Goal: Information Seeking & Learning: Check status

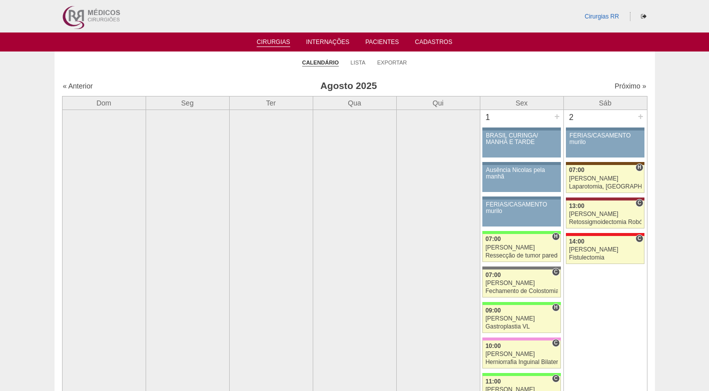
click at [470, 59] on ul "Calendário Lista Exportar" at bounding box center [355, 62] width 601 height 21
click at [351, 61] on link "Lista" at bounding box center [358, 62] width 15 height 7
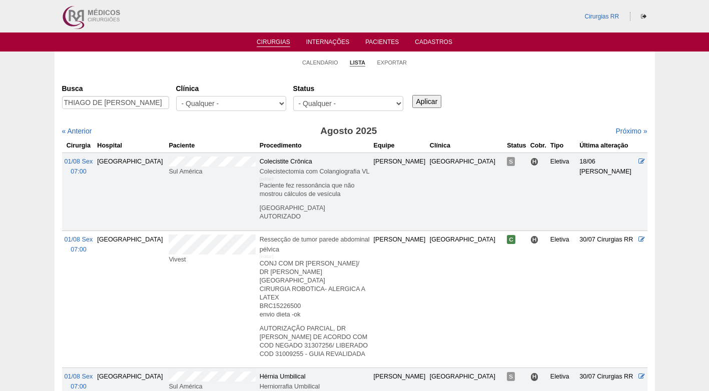
type input "THIAGO DE [PERSON_NAME]"
click at [432, 102] on input "Aplicar" at bounding box center [427, 101] width 30 height 13
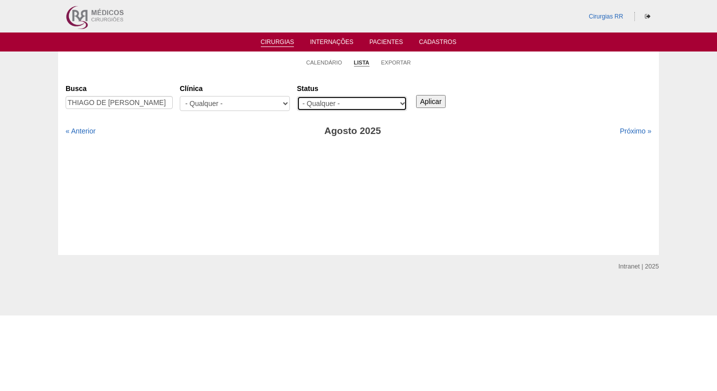
click at [363, 103] on select "- Qualquer - Reservada Confirmada Suspensa Cancelada" at bounding box center [352, 103] width 110 height 15
select select "resr"
click at [297, 96] on select "- Qualquer - Reservada Confirmada Suspensa Cancelada" at bounding box center [352, 103] width 110 height 15
click at [434, 99] on input "Aplicar" at bounding box center [431, 101] width 30 height 13
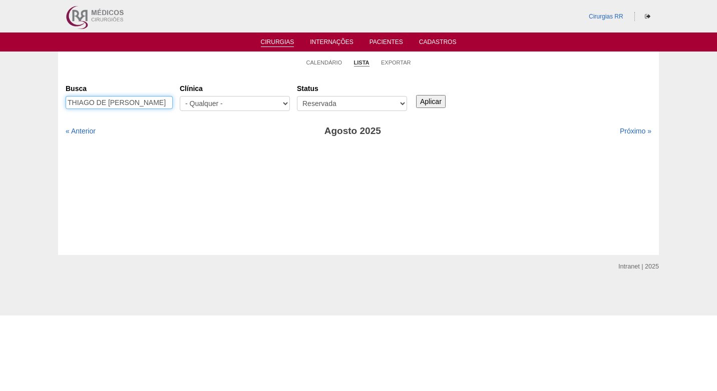
scroll to position [0, 3]
drag, startPoint x: 96, startPoint y: 101, endPoint x: 192, endPoint y: 101, distance: 95.6
click at [192, 101] on div "Busca THIAGO DE BRITO RODRIGUES Clínica - Qualquer - 6R Alphaville Assunção Bar…" at bounding box center [358, 98] width 585 height 36
type input "THIAGO"
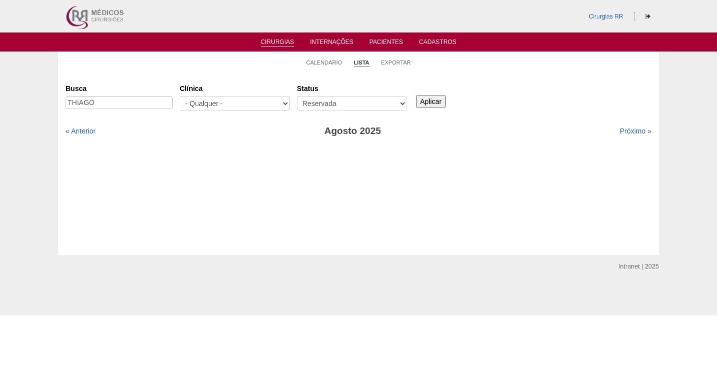
click at [439, 100] on input "Aplicar" at bounding box center [431, 101] width 30 height 13
click at [318, 62] on link "Calendário" at bounding box center [324, 63] width 36 height 8
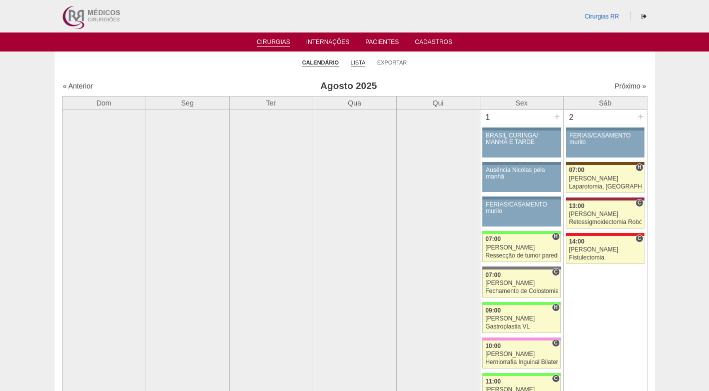
click at [361, 62] on link "Lista" at bounding box center [358, 63] width 15 height 8
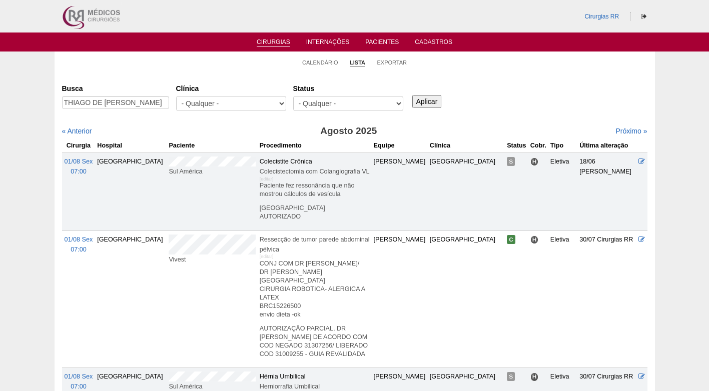
scroll to position [0, 3]
type input "THIAGO DE BRITO RODRIGUES"
click at [420, 100] on input "Aplicar" at bounding box center [427, 101] width 30 height 13
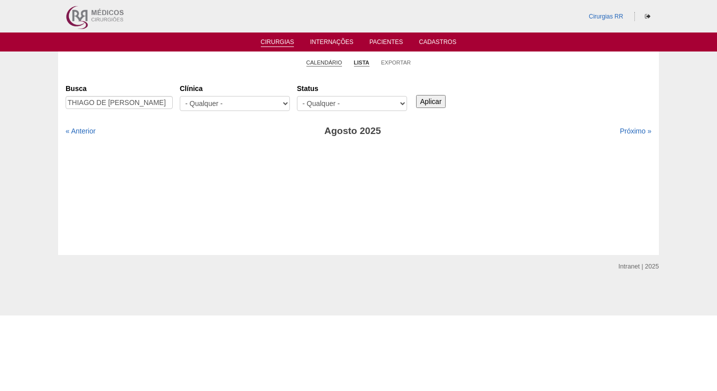
click at [324, 60] on link "Calendário" at bounding box center [324, 63] width 36 height 8
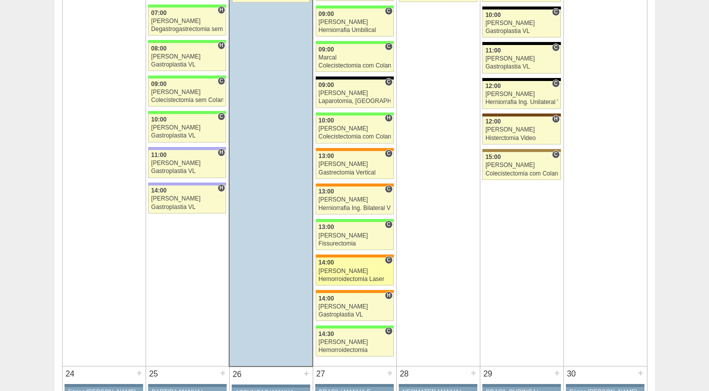
scroll to position [1802, 0]
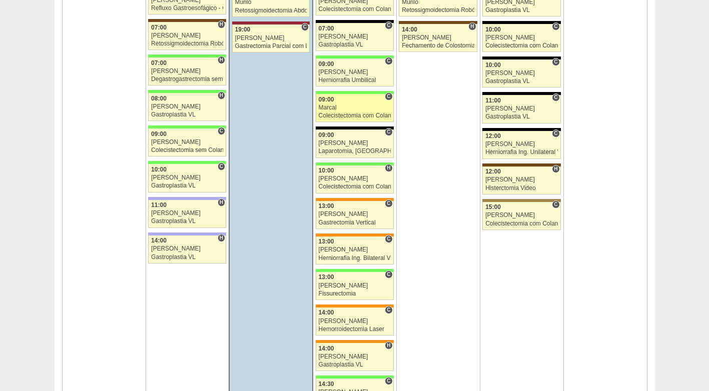
click at [350, 101] on div "09:00" at bounding box center [355, 100] width 72 height 7
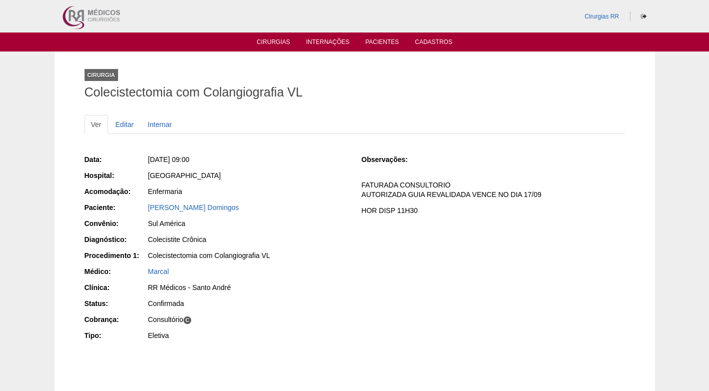
click at [336, 190] on div "Enfermaria" at bounding box center [248, 192] width 200 height 10
click at [339, 194] on div "Enfermaria" at bounding box center [248, 192] width 200 height 10
click at [399, 224] on div "Observações: FATURADA CONSULTORIO AUTORIZADA GUIA REVALIDADA VENCE NO DIA 17/09…" at bounding box center [492, 188] width 263 height 74
click at [325, 194] on div "Enfermaria" at bounding box center [248, 192] width 200 height 10
click at [130, 122] on link "Editar" at bounding box center [125, 124] width 32 height 19
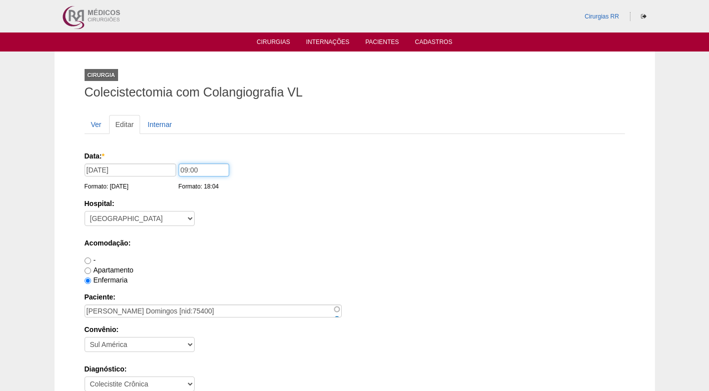
drag, startPoint x: 185, startPoint y: 170, endPoint x: 173, endPoint y: 173, distance: 11.8
click at [173, 161] on div "Data: * [DATE] Formato: [DATE] 09:00 Formato: 18:04" at bounding box center [353, 156] width 537 height 10
type input "10:00"
click at [241, 217] on div "Hospital: - [GEOGRAPHIC_DATA] - [DATE] [PERSON_NAME] Alvorada América Assunção …" at bounding box center [355, 215] width 540 height 33
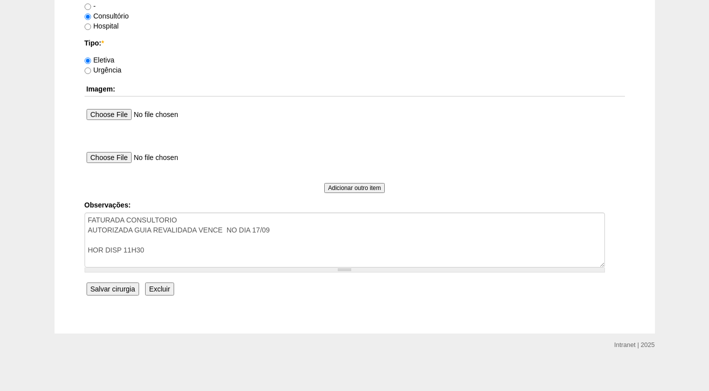
scroll to position [898, 0]
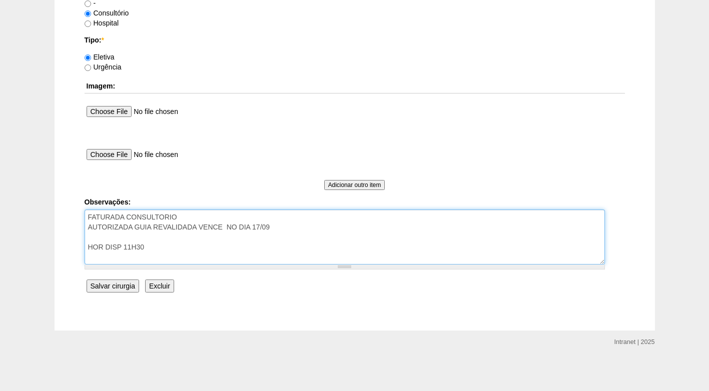
drag, startPoint x: 149, startPoint y: 250, endPoint x: 83, endPoint y: 248, distance: 66.1
type textarea "FATURADA CONSULTORIO AUTORIZADA GUIA REVALIDADA VENCE NO DIA 17/09 A SEGUIR"
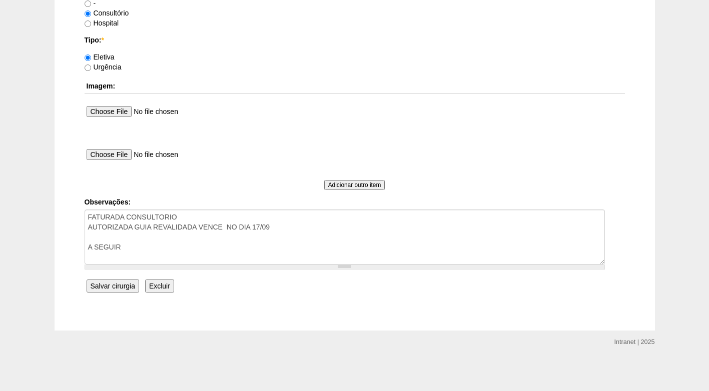
click at [116, 286] on input "Salvar cirurgia" at bounding box center [113, 286] width 53 height 13
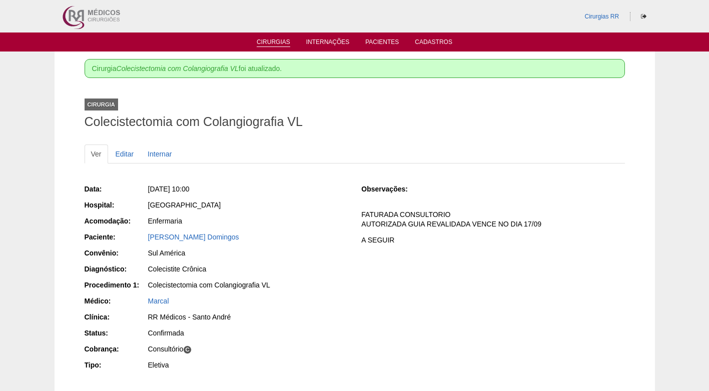
click at [285, 42] on link "Cirurgias" at bounding box center [274, 43] width 34 height 9
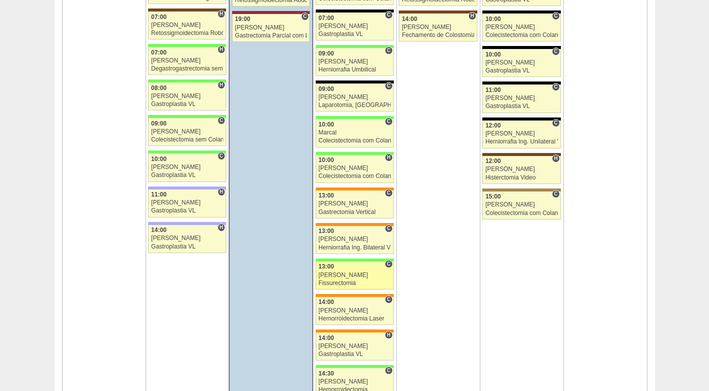
scroll to position [1701, 0]
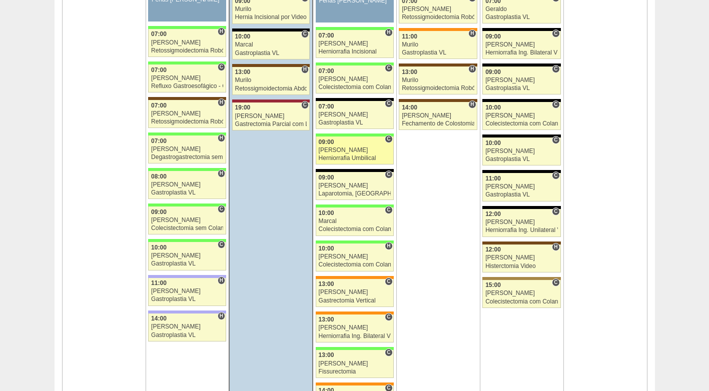
scroll to position [1701, 0]
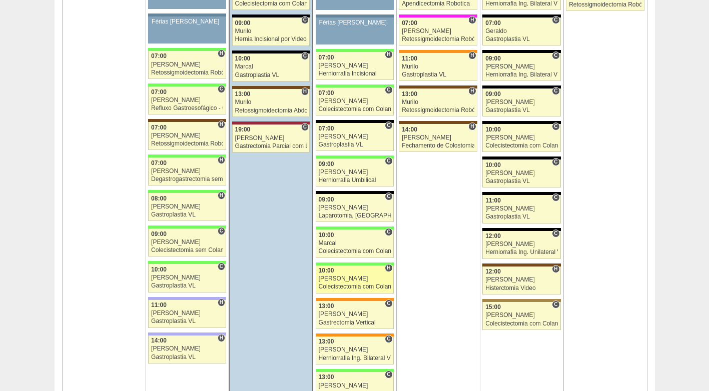
click at [354, 284] on div "Colecistectomia com Colangiografia VL" at bounding box center [355, 287] width 72 height 7
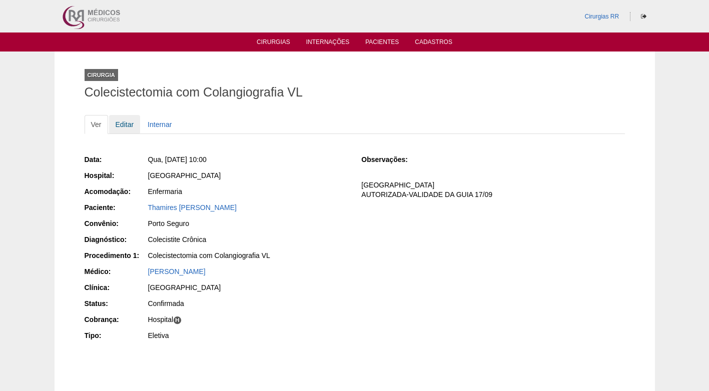
click at [117, 127] on link "Editar" at bounding box center [125, 124] width 32 height 19
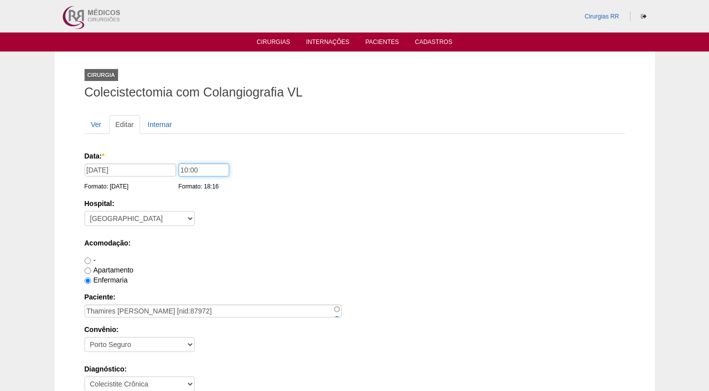
click at [196, 168] on input "10:00" at bounding box center [204, 170] width 51 height 13
click at [365, 216] on div "Hospital: - [GEOGRAPHIC_DATA] - [DATE] [PERSON_NAME] Alvorada América Assunção …" at bounding box center [355, 215] width 540 height 33
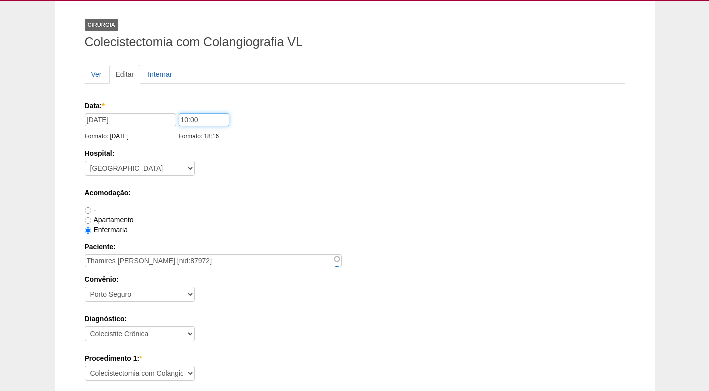
drag, startPoint x: 186, startPoint y: 122, endPoint x: 177, endPoint y: 121, distance: 8.6
click at [179, 121] on input "10:00" at bounding box center [204, 120] width 51 height 13
type input "09:00"
click at [260, 200] on div "Acomodação: - Apartamento Enfermaria" at bounding box center [355, 211] width 540 height 47
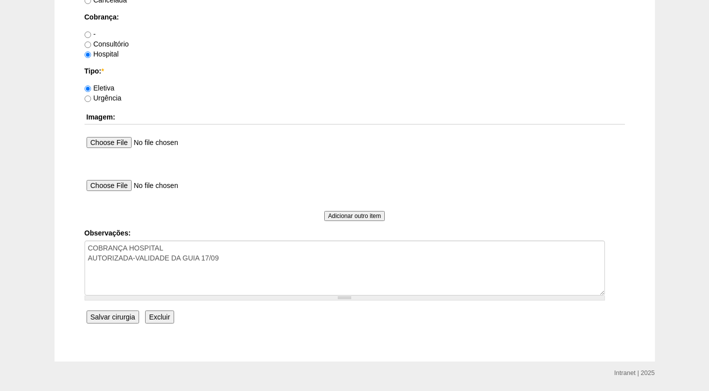
scroll to position [898, 0]
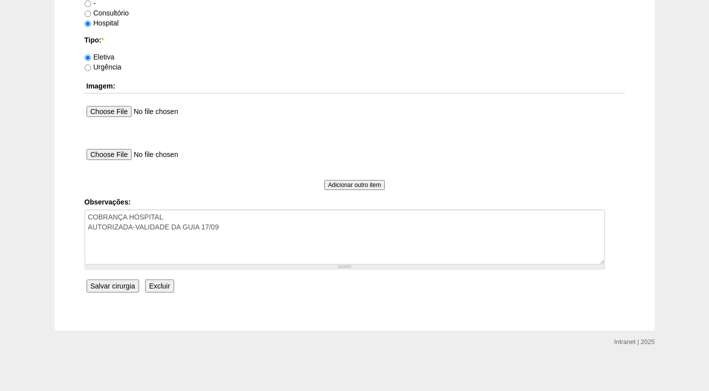
click at [120, 286] on input "Salvar cirurgia" at bounding box center [113, 286] width 53 height 13
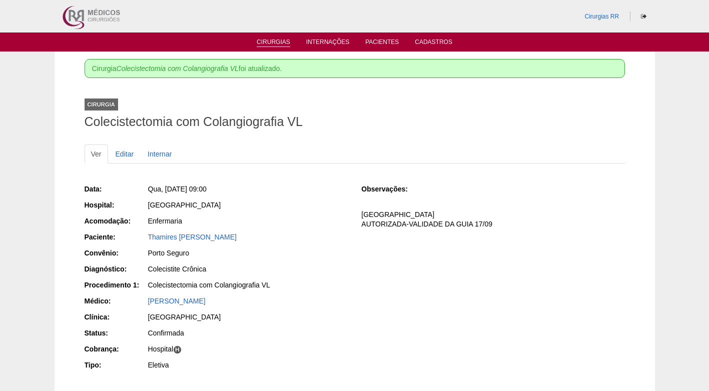
click at [272, 45] on link "Cirurgias" at bounding box center [274, 43] width 34 height 9
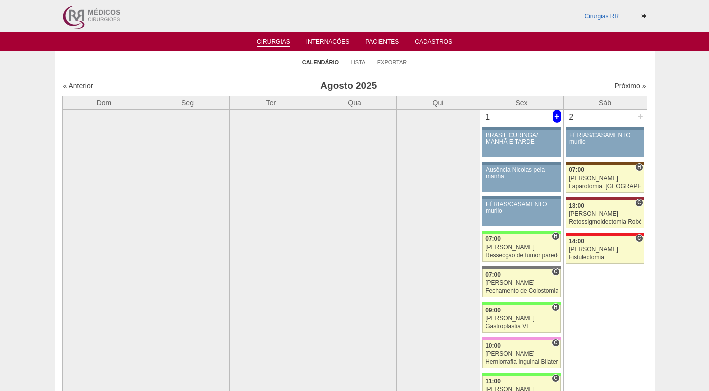
click at [557, 116] on div "+" at bounding box center [557, 116] width 9 height 13
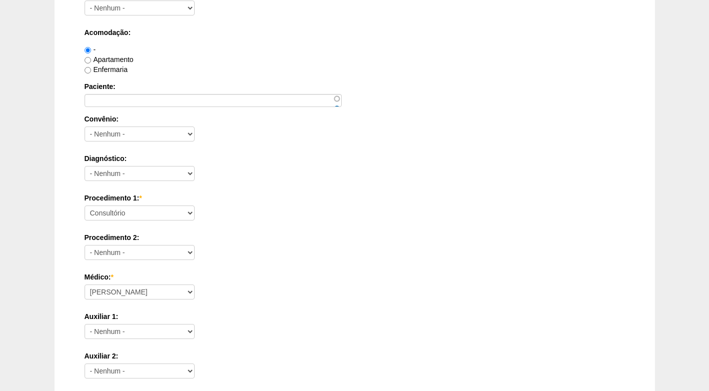
scroll to position [150, 0]
click at [145, 214] on select "Consultório Abscesso Hepático - Drenagem Abscesso perianal Amputação Abdômino P…" at bounding box center [140, 212] width 110 height 15
select select "4038"
click at [425, 127] on div "Convênio: - Nenhum - Abet Afresp Allianz Amil Blue Life Caasp Cabesp Caixa de P…" at bounding box center [355, 130] width 540 height 33
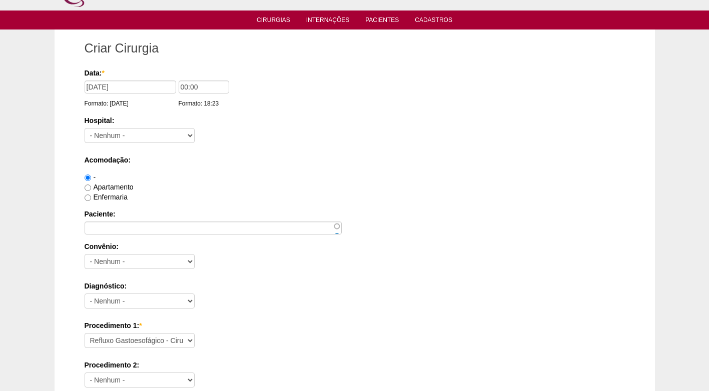
scroll to position [0, 0]
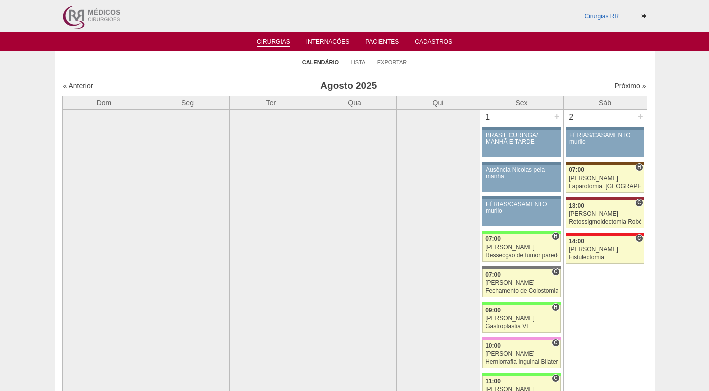
click at [428, 82] on h3 "Agosto 2025" at bounding box center [349, 86] width 292 height 15
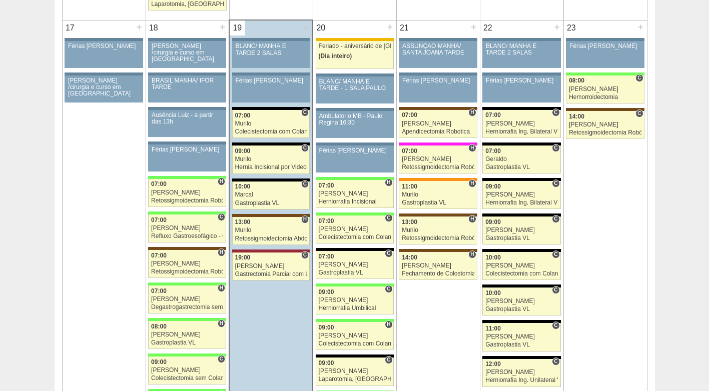
scroll to position [1551, 0]
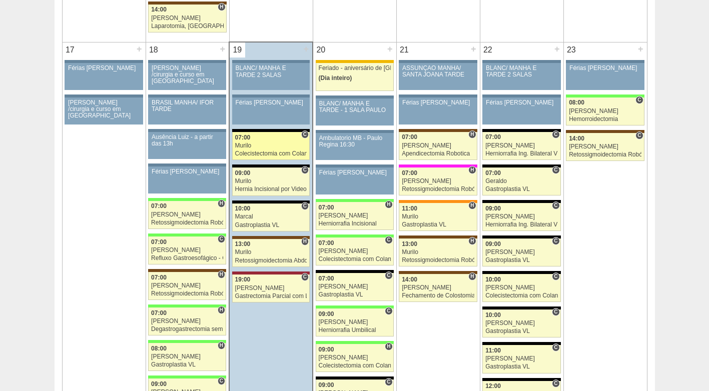
click at [266, 147] on div "Murilo" at bounding box center [271, 146] width 72 height 7
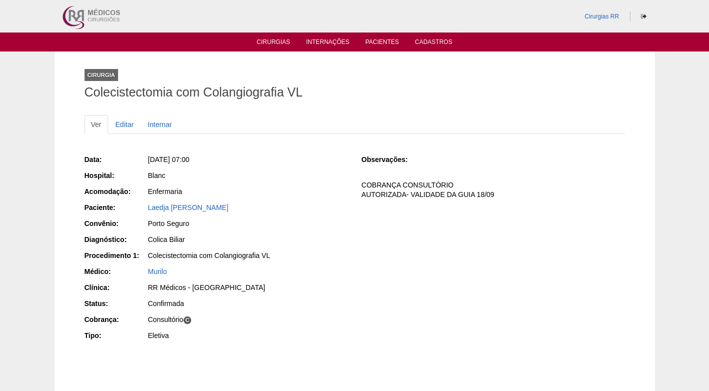
click at [268, 220] on div "Porto Seguro" at bounding box center [248, 224] width 200 height 10
click at [202, 203] on div "Laedja [PERSON_NAME]" at bounding box center [248, 208] width 200 height 10
click at [206, 209] on link "Laedja [PERSON_NAME]" at bounding box center [188, 208] width 81 height 8
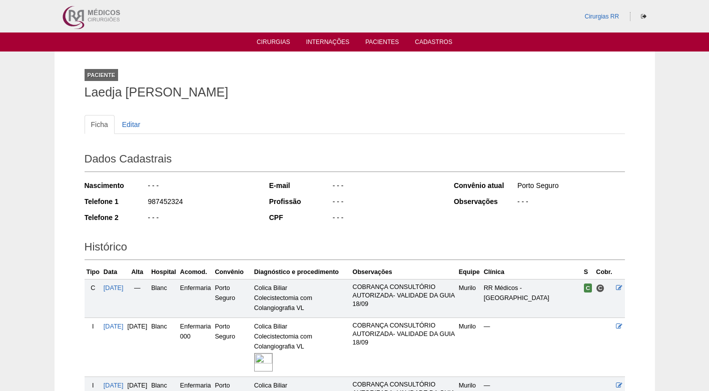
click at [216, 205] on div "987452324" at bounding box center [201, 203] width 109 height 13
drag, startPoint x: 197, startPoint y: 206, endPoint x: 148, endPoint y: 202, distance: 49.7
click at [148, 202] on div "987452324" at bounding box center [201, 203] width 109 height 13
copy div "987452324"
click at [222, 197] on div "987452324" at bounding box center [201, 203] width 109 height 13
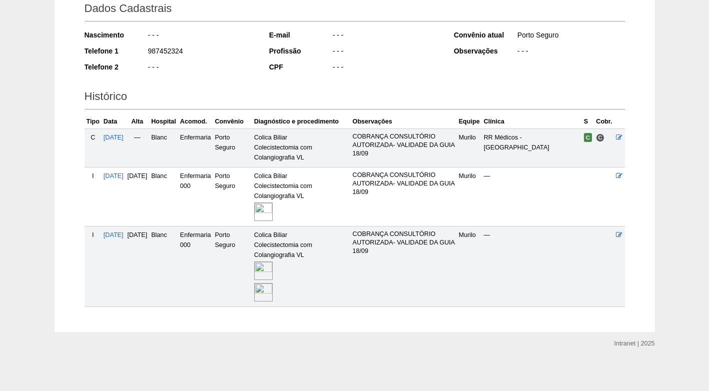
scroll to position [152, 0]
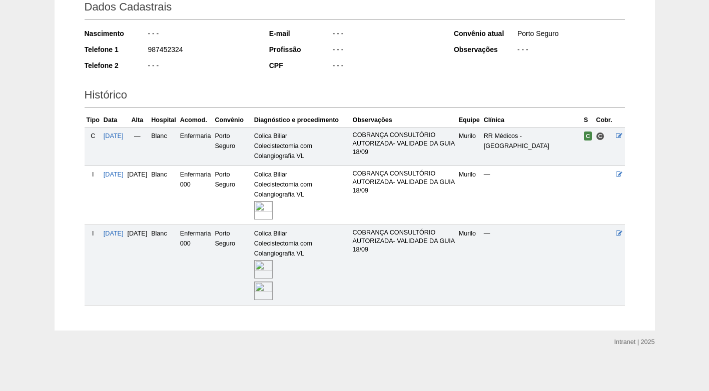
click at [453, 197] on td "COBRANÇA CONSULTÓRIO AUTORIZADA- VALIDADE DA GUIA 18/09" at bounding box center [404, 195] width 106 height 59
click at [397, 83] on div "Histórico Tipo Data Alta Hospital Acomod. Convênio Diagnóstico e procedimento O…" at bounding box center [355, 193] width 540 height 226
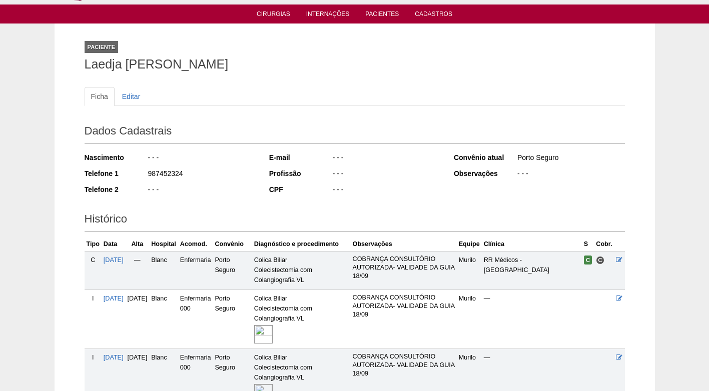
scroll to position [0, 0]
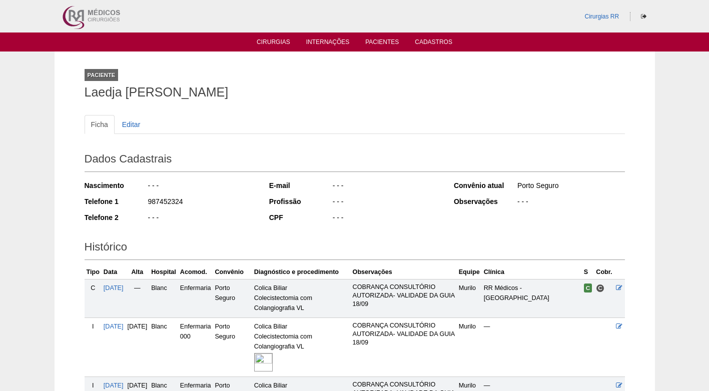
click at [369, 204] on div "- - -" at bounding box center [386, 203] width 109 height 13
click at [276, 120] on ul "Ficha Editar" at bounding box center [355, 124] width 540 height 19
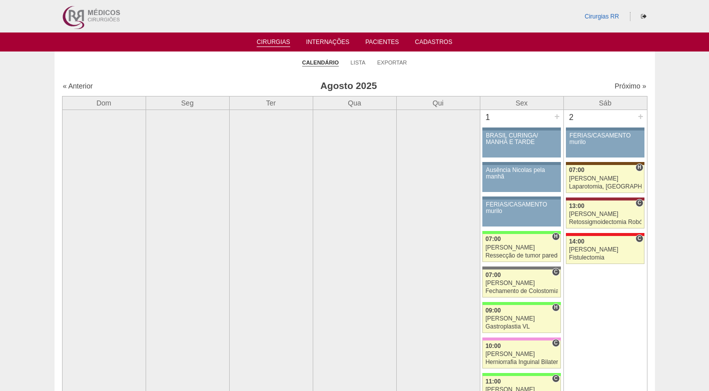
scroll to position [1551, 0]
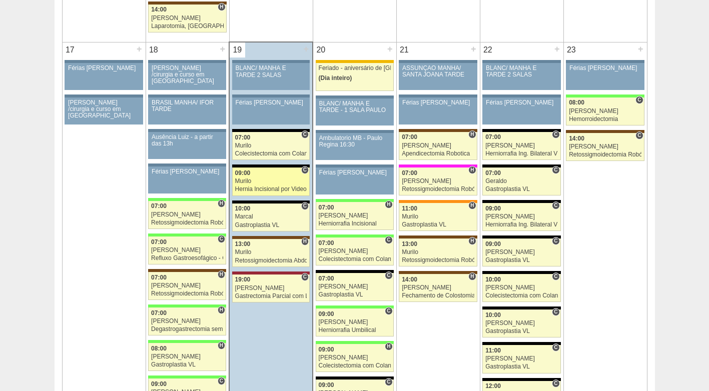
click at [272, 185] on link "87646 Murilo C 09:00 Murilo Hernia Incisional por Video Hospital Blanc RR Médic…" at bounding box center [271, 182] width 78 height 28
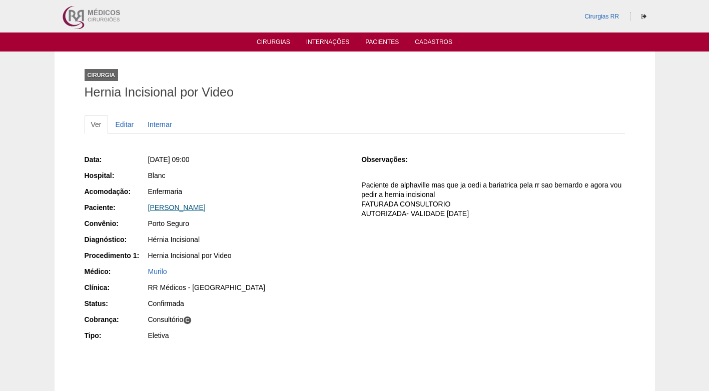
click at [206, 207] on link "[PERSON_NAME]" at bounding box center [177, 208] width 58 height 8
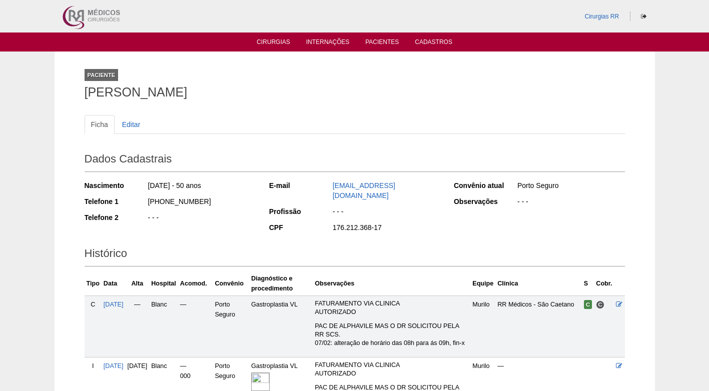
drag, startPoint x: 215, startPoint y: 200, endPoint x: 140, endPoint y: 204, distance: 75.2
click at [140, 204] on div "Telefone 1 (11) 99283-7066" at bounding box center [170, 203] width 171 height 13
copy div "(11) 99283-7066"
click at [235, 205] on div "(11) 99283-7066" at bounding box center [201, 203] width 109 height 13
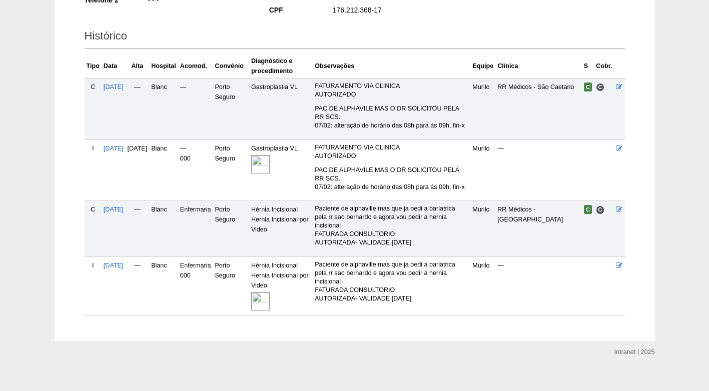
scroll to position [221, 0]
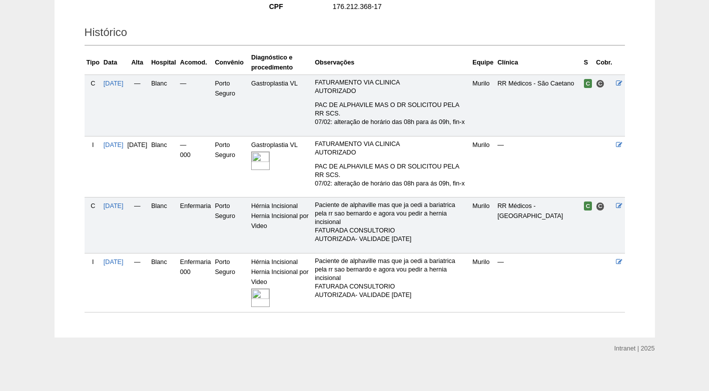
click at [270, 292] on img at bounding box center [260, 298] width 19 height 19
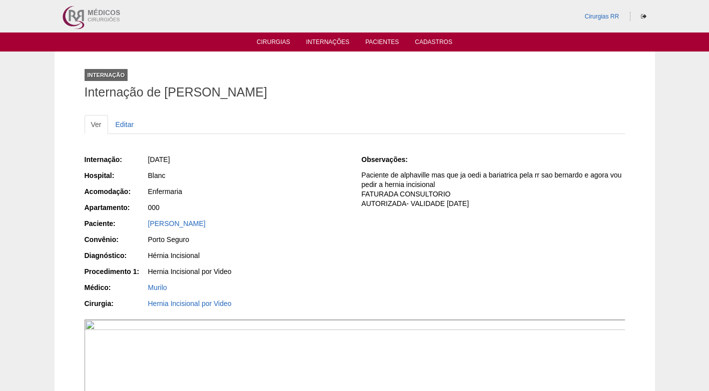
click at [199, 88] on h1 "Internação de JENIFER DA SILVA TORRES" at bounding box center [355, 92] width 540 height 13
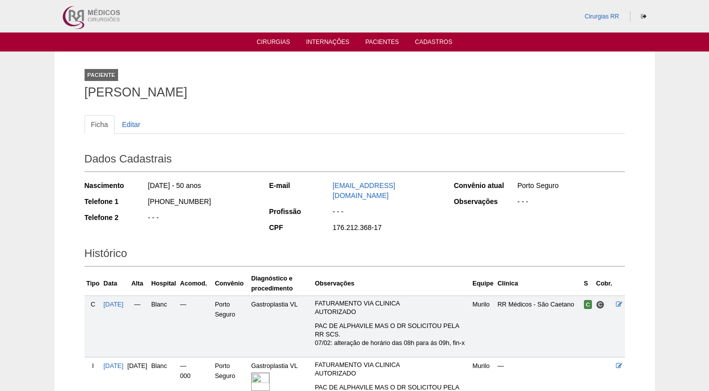
click at [186, 116] on ul "Ficha Editar" at bounding box center [355, 124] width 540 height 19
click at [312, 105] on div "Ficha Editar Dados Cadastrais Nascimento [DATE] - 50 anos Telefone 1 [PHONE_NUM…" at bounding box center [355, 319] width 540 height 429
drag, startPoint x: 259, startPoint y: 105, endPoint x: 245, endPoint y: 136, distance: 34.5
click at [260, 105] on div "Ficha Editar Dados Cadastrais Nascimento [DATE] - 50 anos Telefone 1 [PHONE_NUM…" at bounding box center [355, 319] width 540 height 429
click at [244, 190] on div "12/09/1974 - 50 anos" at bounding box center [201, 187] width 109 height 13
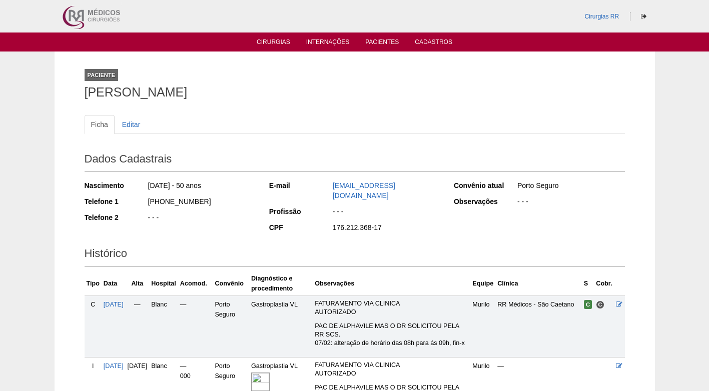
click at [261, 176] on div "Dados Cadastrais Nascimento 12/09/1974 - 50 anos Telefone 1 (11) 99283-7066 Tel…" at bounding box center [355, 191] width 540 height 95
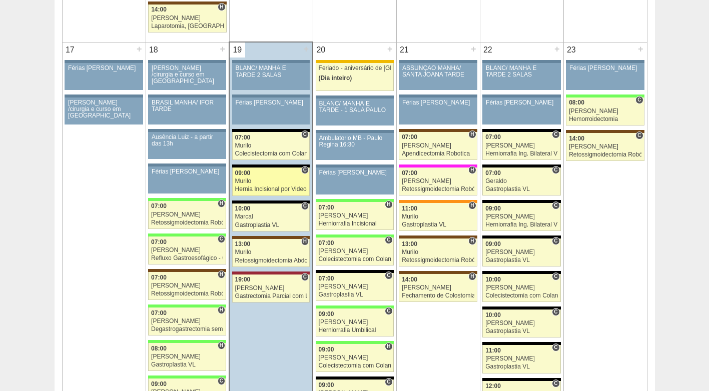
scroll to position [1551, 0]
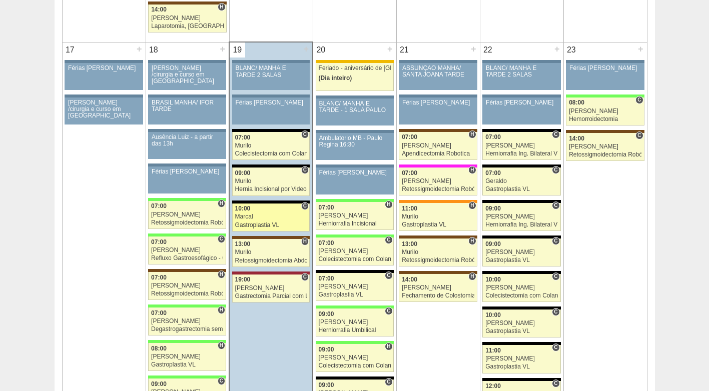
click at [270, 217] on div "Marcal" at bounding box center [271, 217] width 72 height 7
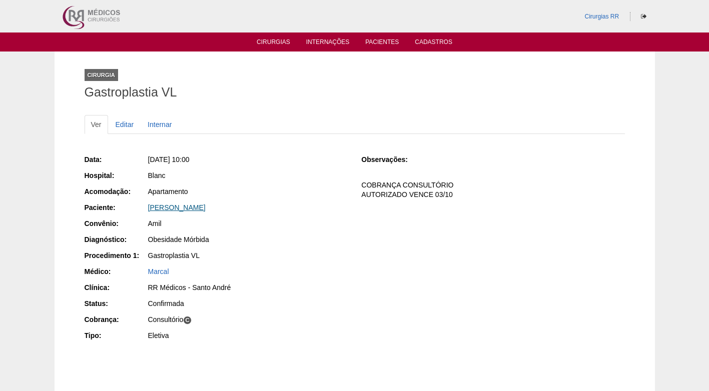
click at [200, 205] on link "Fernanda Maria Palmieri Carvalho de Godoy" at bounding box center [177, 208] width 58 height 8
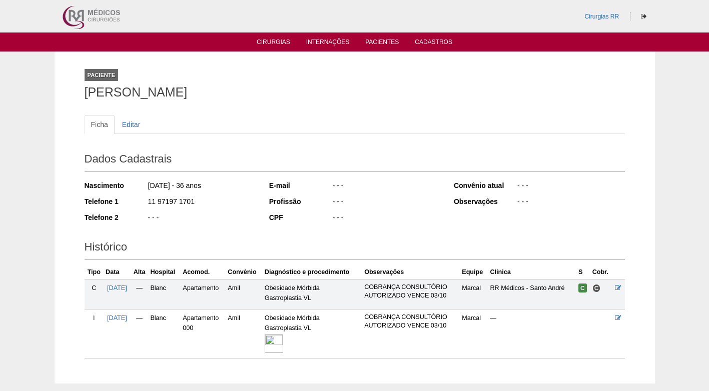
drag, startPoint x: 197, startPoint y: 202, endPoint x: 138, endPoint y: 203, distance: 59.1
click at [138, 203] on div "Telefone 1 11 97197 1701" at bounding box center [170, 203] width 171 height 13
copy div "11 97197 1701"
click at [218, 203] on div "11 97197 1701" at bounding box center [201, 203] width 109 height 13
click at [223, 141] on div "Ficha Editar" at bounding box center [355, 129] width 540 height 29
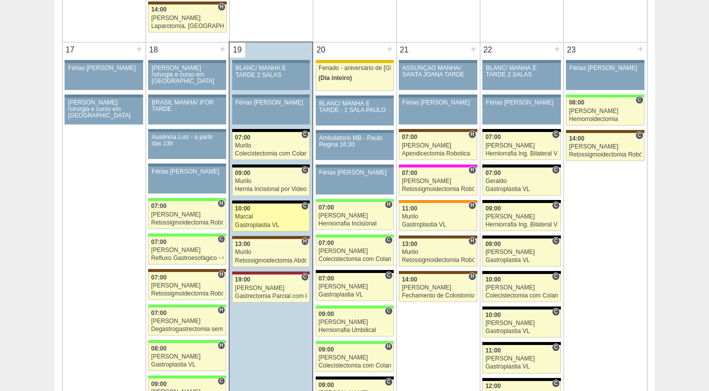
scroll to position [1551, 0]
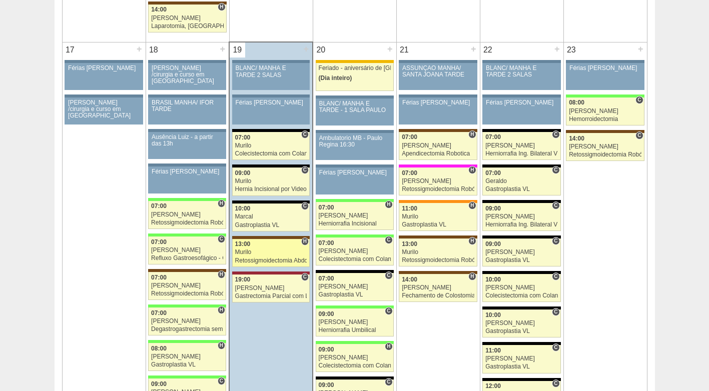
click at [274, 258] on div "Retossigmoidectomia Abdominal VL" at bounding box center [271, 261] width 72 height 7
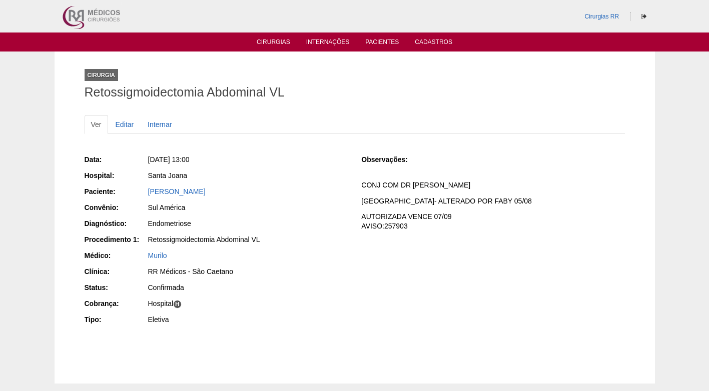
click at [260, 254] on div "Murilo" at bounding box center [248, 256] width 200 height 10
click at [473, 245] on div "Data: Ter, 19/08/2025 - 13:00 Hospital: Santa Joana Paciente: DENISE SILVA DO N…" at bounding box center [355, 241] width 540 height 180
click at [458, 255] on div "Data: Ter, 19/08/2025 - 13:00 Hospital: Santa Joana Paciente: DENISE SILVA DO N…" at bounding box center [355, 241] width 540 height 180
click at [508, 271] on div "Data: Ter, 19/08/2025 - 13:00 Hospital: Santa Joana Paciente: DENISE SILVA DO N…" at bounding box center [355, 241] width 540 height 180
click at [385, 281] on div "Data: Ter, 19/08/2025 - 13:00 Hospital: Santa Joana Paciente: DENISE SILVA DO N…" at bounding box center [355, 241] width 540 height 180
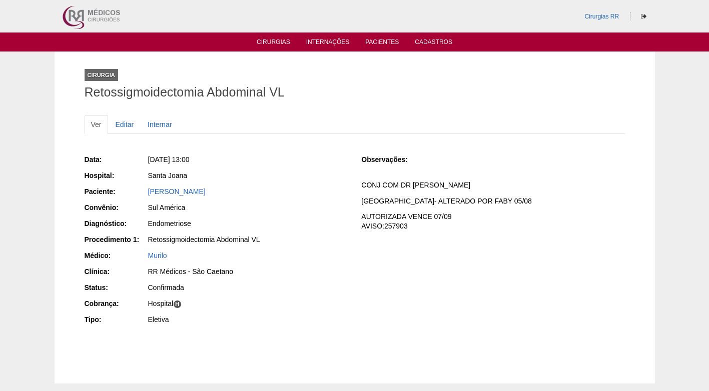
click at [320, 167] on div "Data: Ter, 19/08/2025 - 13:00 Hospital: Santa Joana Paciente: DENISE SILVA DO N…" at bounding box center [216, 241] width 263 height 180
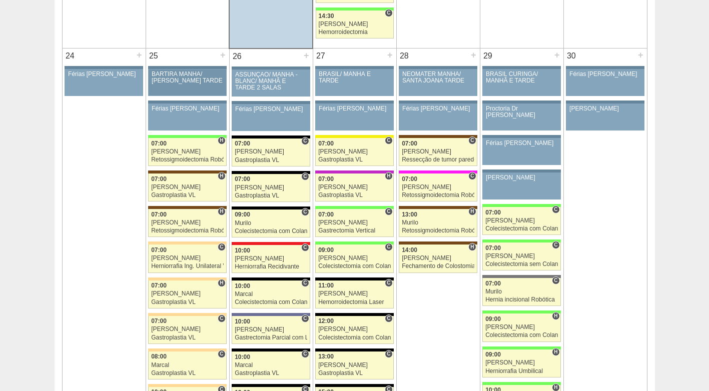
scroll to position [2352, 0]
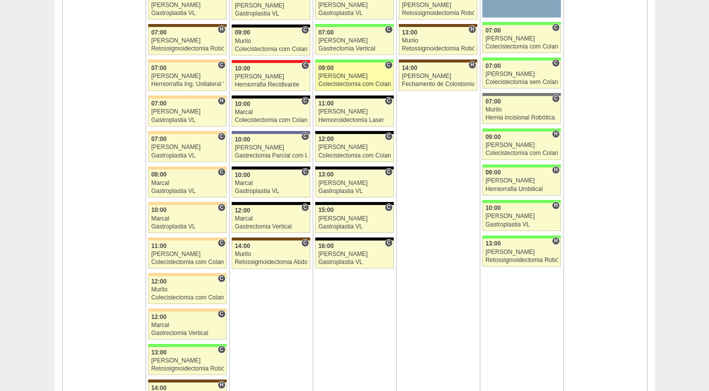
click at [359, 74] on div "[PERSON_NAME]" at bounding box center [354, 76] width 73 height 7
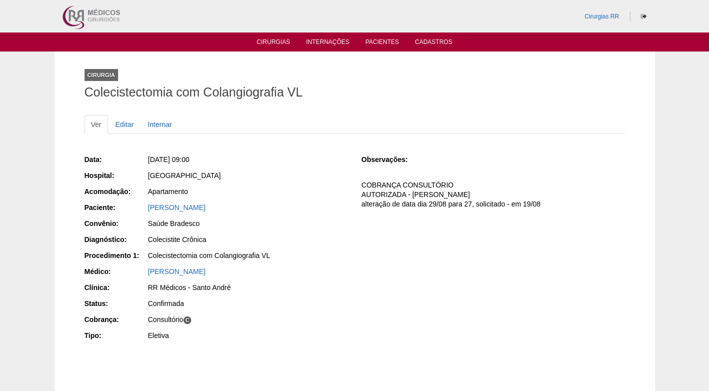
drag, startPoint x: 306, startPoint y: 200, endPoint x: 131, endPoint y: 214, distance: 175.7
click at [131, 214] on div "Data: [DATE] 09:00 Hospital: [GEOGRAPHIC_DATA] Acomodação: Apartamento Paciente…" at bounding box center [216, 249] width 263 height 196
copy link "GUILHERME BATELLO MIQUELINI"
click at [340, 204] on div "GUILHERME BATELLO MIQUELINI" at bounding box center [248, 208] width 200 height 10
drag, startPoint x: 376, startPoint y: 80, endPoint x: 355, endPoint y: 67, distance: 24.3
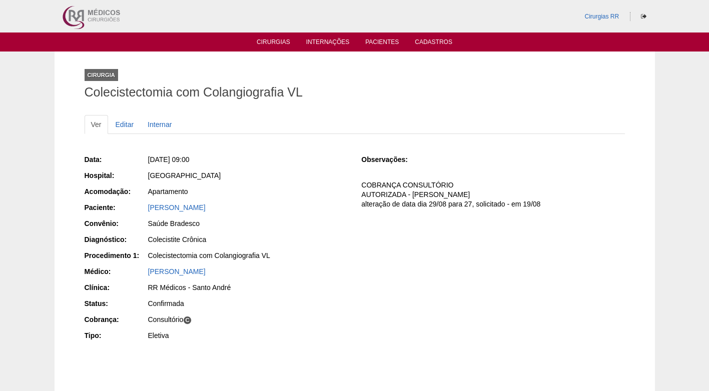
click at [366, 74] on div "Cirurgia Colecistectomia com Colangiografia VL" at bounding box center [355, 82] width 540 height 46
click at [284, 39] on link "Cirurgias" at bounding box center [274, 43] width 34 height 9
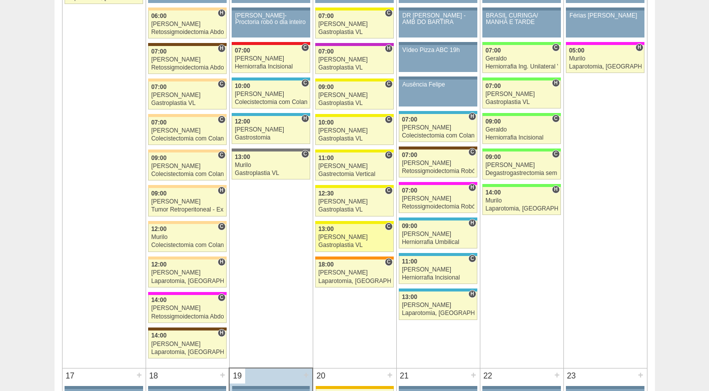
scroll to position [1251, 0]
